Goal: Find specific page/section: Find specific page/section

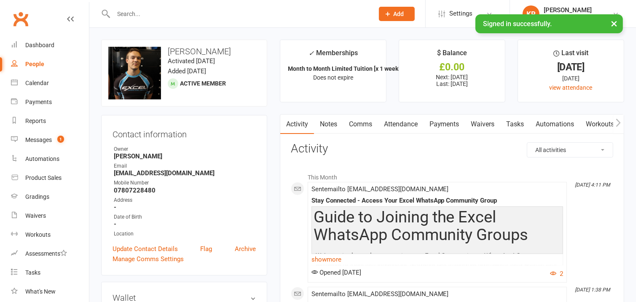
click at [132, 20] on div at bounding box center [234, 13] width 267 height 27
click at [141, 13] on input "text" at bounding box center [239, 14] width 257 height 12
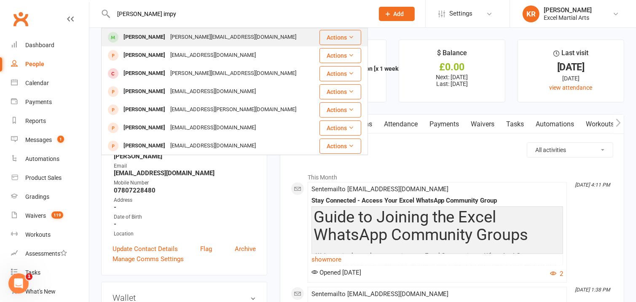
type input "[PERSON_NAME] impy"
click at [132, 37] on div "[PERSON_NAME]" at bounding box center [144, 37] width 47 height 12
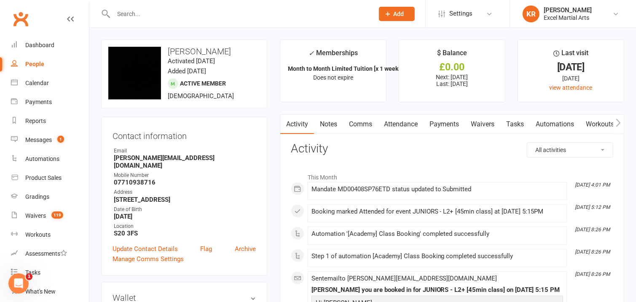
click at [439, 123] on link "Payments" at bounding box center [445, 124] width 42 height 19
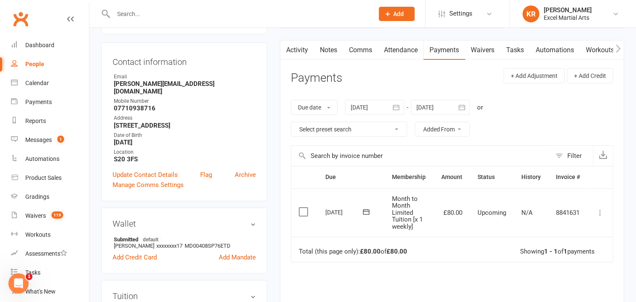
scroll to position [92, 0]
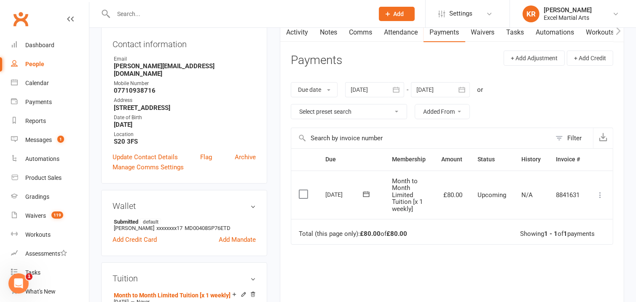
click at [378, 89] on div at bounding box center [374, 89] width 59 height 15
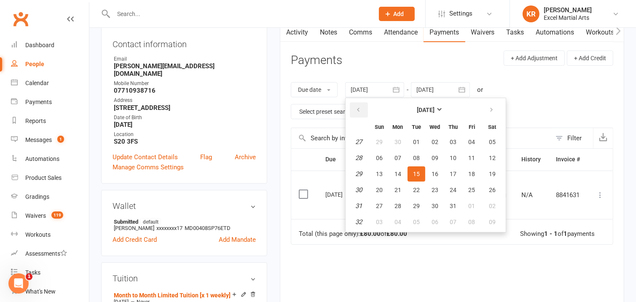
click at [359, 109] on icon "button" at bounding box center [359, 110] width 6 height 7
click at [414, 151] on button "08" at bounding box center [417, 158] width 18 height 15
type input "[DATE]"
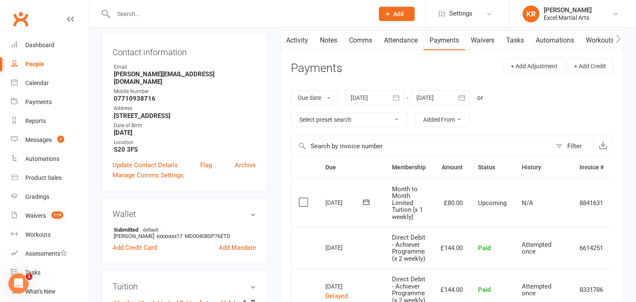
scroll to position [66, 0]
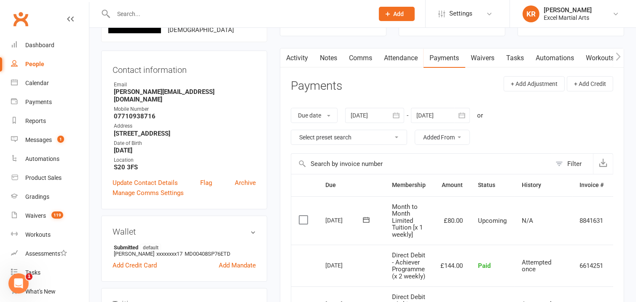
click at [294, 61] on link "Activity" at bounding box center [297, 58] width 34 height 19
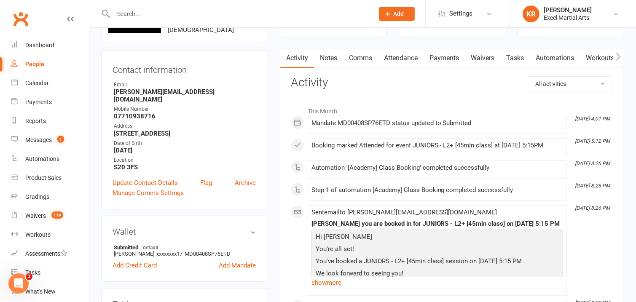
scroll to position [96, 0]
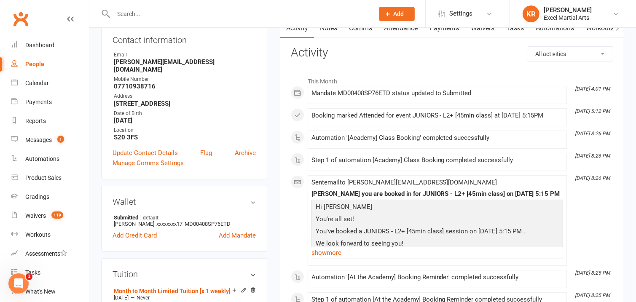
click at [601, 54] on select "All activities Bookings / Attendances Communications Notes Failed SMSes Grading…" at bounding box center [571, 54] width 86 height 14
select select "InvoiceLogEntry"
click at [528, 47] on select "All activities Bookings / Attendances Communications Notes Failed SMSes Grading…" at bounding box center [571, 54] width 86 height 14
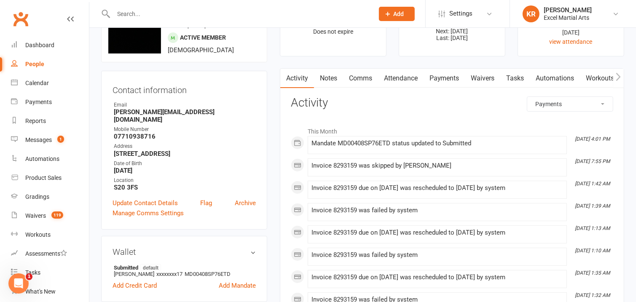
scroll to position [33, 0]
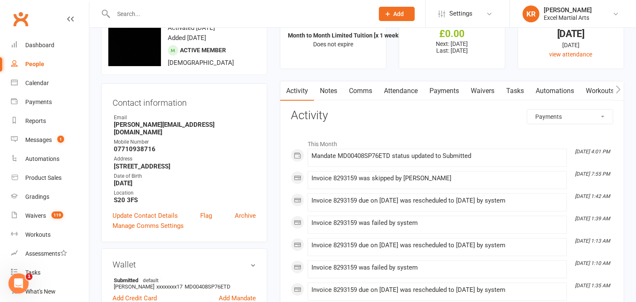
click at [445, 89] on link "Payments" at bounding box center [445, 90] width 42 height 19
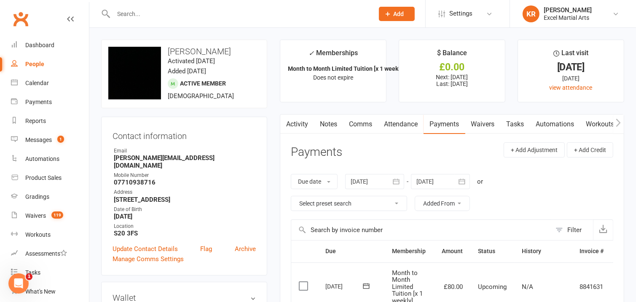
scroll to position [22, 0]
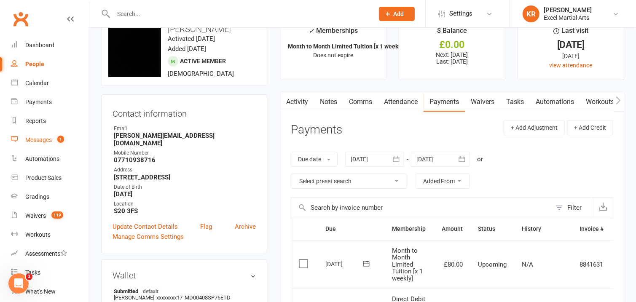
click at [43, 138] on div "Messages" at bounding box center [38, 140] width 27 height 7
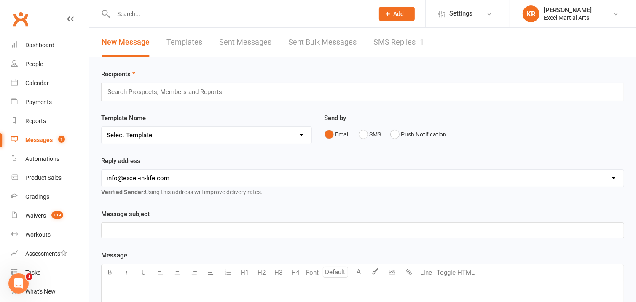
click at [393, 43] on link "SMS Replies 1" at bounding box center [399, 42] width 51 height 29
